Goal: Task Accomplishment & Management: Use online tool/utility

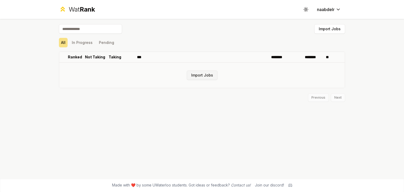
click at [201, 72] on button "Import Jobs" at bounding box center [202, 74] width 31 height 9
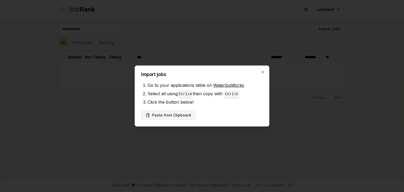
click at [185, 118] on button "Paste from Clipboard" at bounding box center [168, 114] width 54 height 9
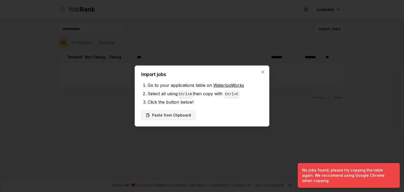
click at [166, 114] on button "Paste from Clipboard" at bounding box center [168, 114] width 54 height 9
click at [225, 98] on li "Click the button below!" at bounding box center [204, 102] width 115 height 8
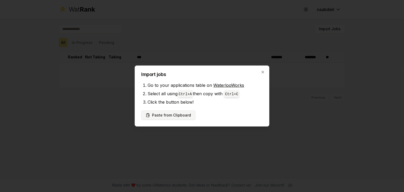
click at [170, 116] on button "Paste from Clipboard" at bounding box center [168, 114] width 54 height 9
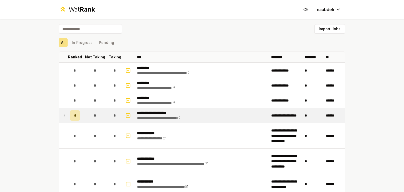
click at [62, 115] on icon at bounding box center [64, 115] width 4 height 6
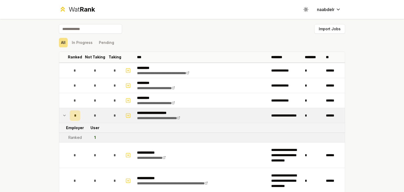
click at [63, 114] on icon at bounding box center [64, 115] width 4 height 6
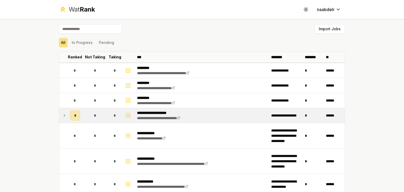
click at [84, 48] on div "All In Progress Pending" at bounding box center [202, 43] width 286 height 14
click at [83, 46] on button "In Progress" at bounding box center [82, 42] width 25 height 9
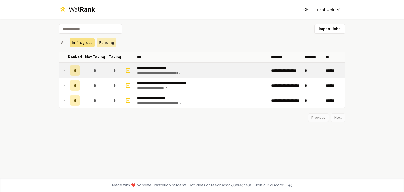
click at [102, 41] on button "Pending" at bounding box center [106, 42] width 19 height 9
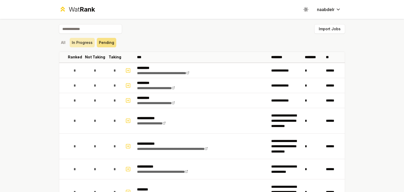
click at [84, 41] on button "In Progress" at bounding box center [82, 42] width 25 height 9
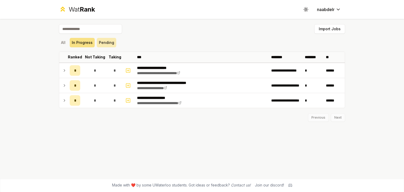
click at [107, 43] on button "Pending" at bounding box center [106, 42] width 19 height 9
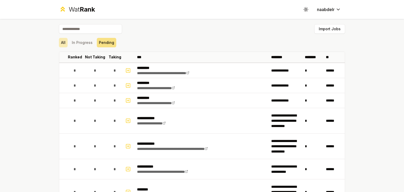
click at [65, 44] on button "All" at bounding box center [63, 42] width 9 height 9
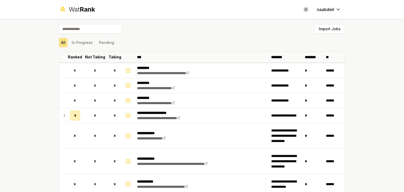
click at [85, 28] on input at bounding box center [90, 28] width 63 height 9
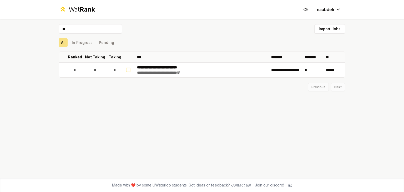
type input "*"
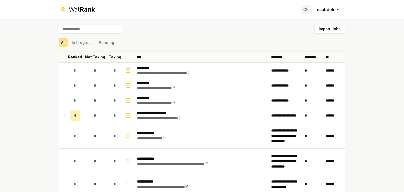
click at [301, 9] on button "Toggle theme" at bounding box center [305, 9] width 9 height 9
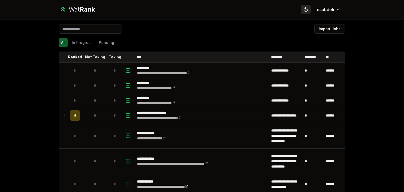
click at [301, 9] on button "Toggle theme" at bounding box center [305, 9] width 9 height 9
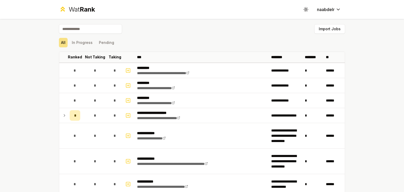
click at [84, 11] on span "Rank" at bounding box center [87, 10] width 15 height 8
